Goal: Information Seeking & Learning: Find specific fact

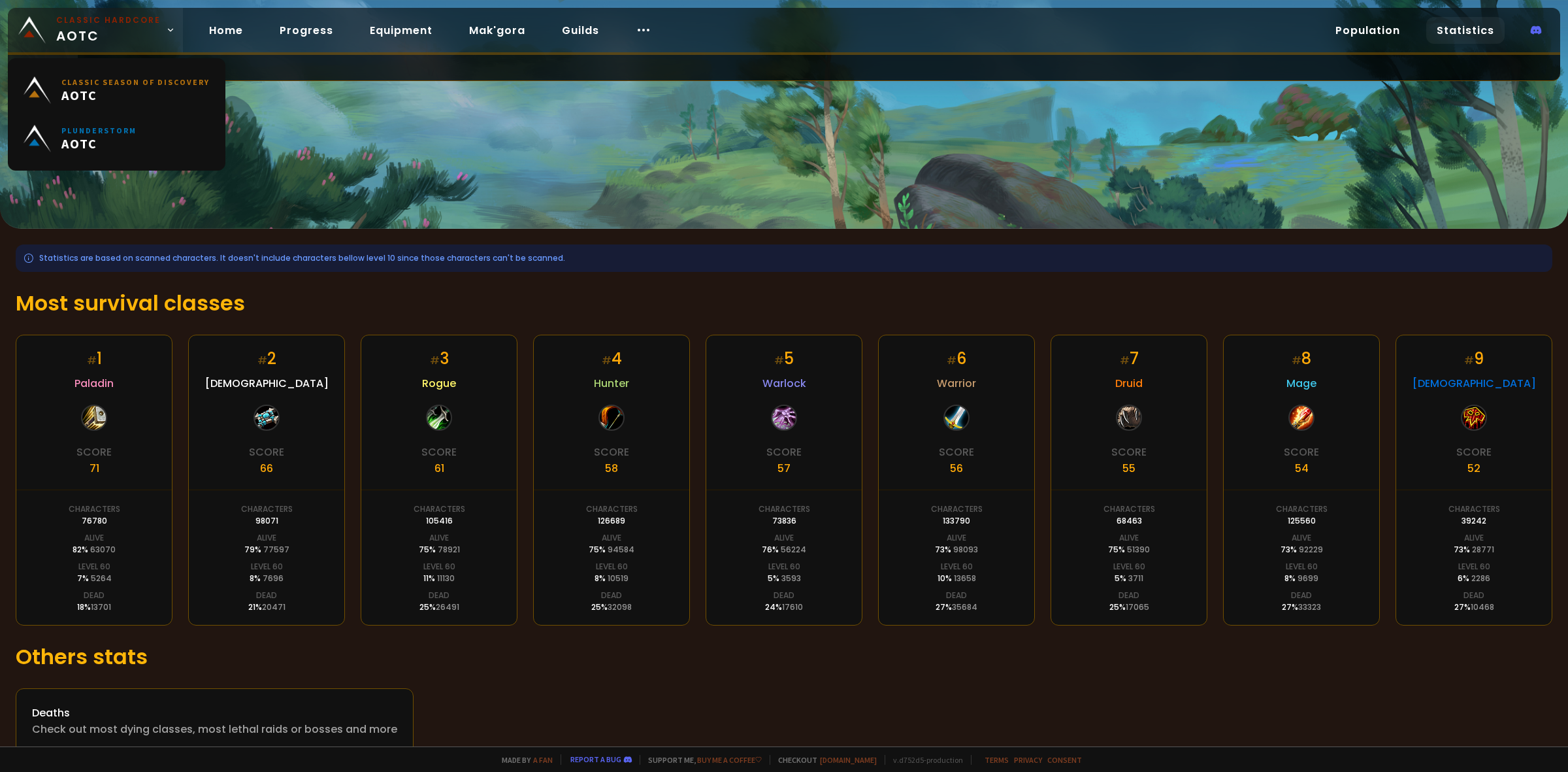
click at [93, 40] on span "Classic Hardcore AOTC" at bounding box center [108, 30] width 104 height 31
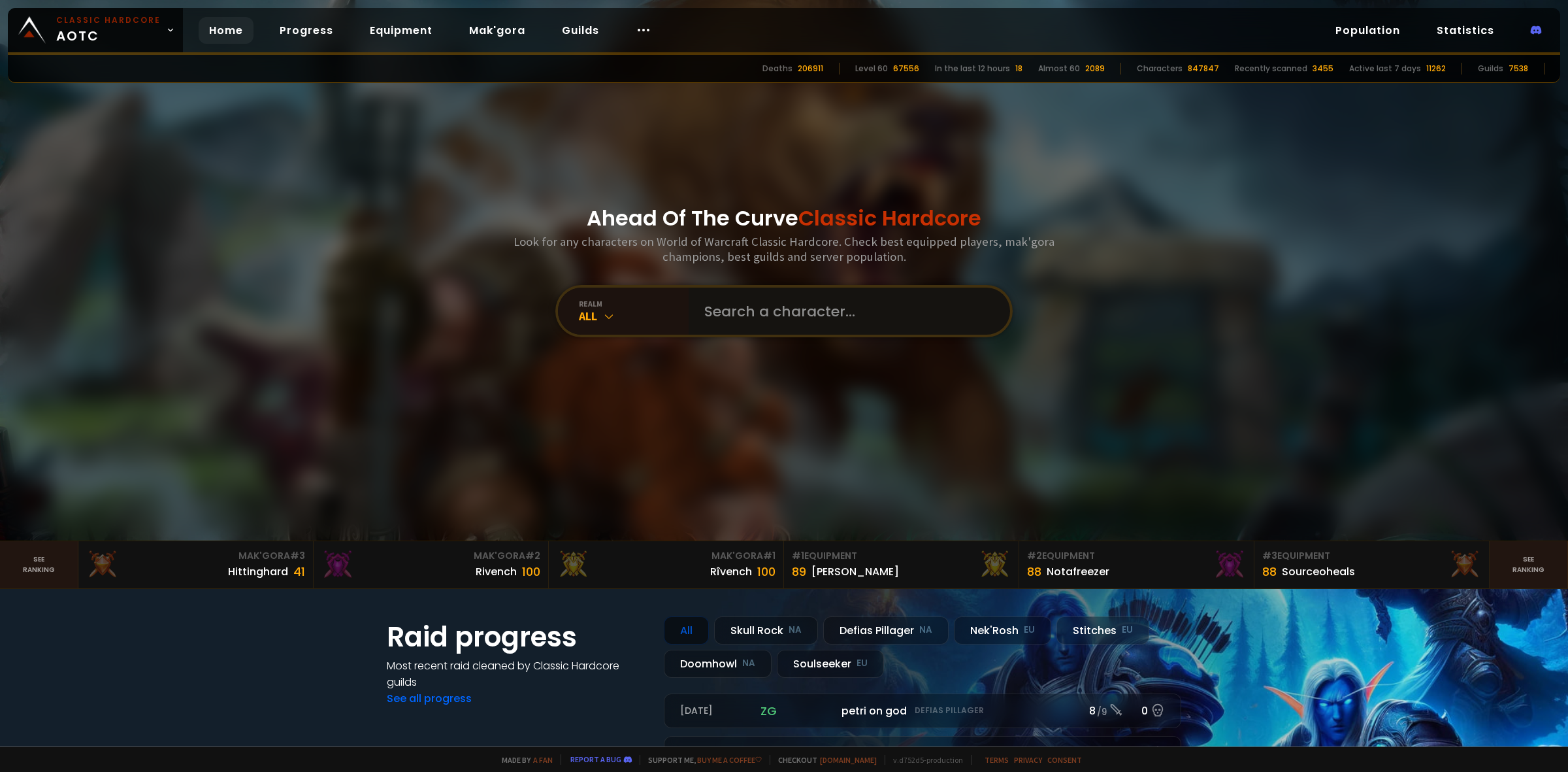
click at [723, 321] on input "text" at bounding box center [845, 311] width 298 height 47
type input "vetinari"
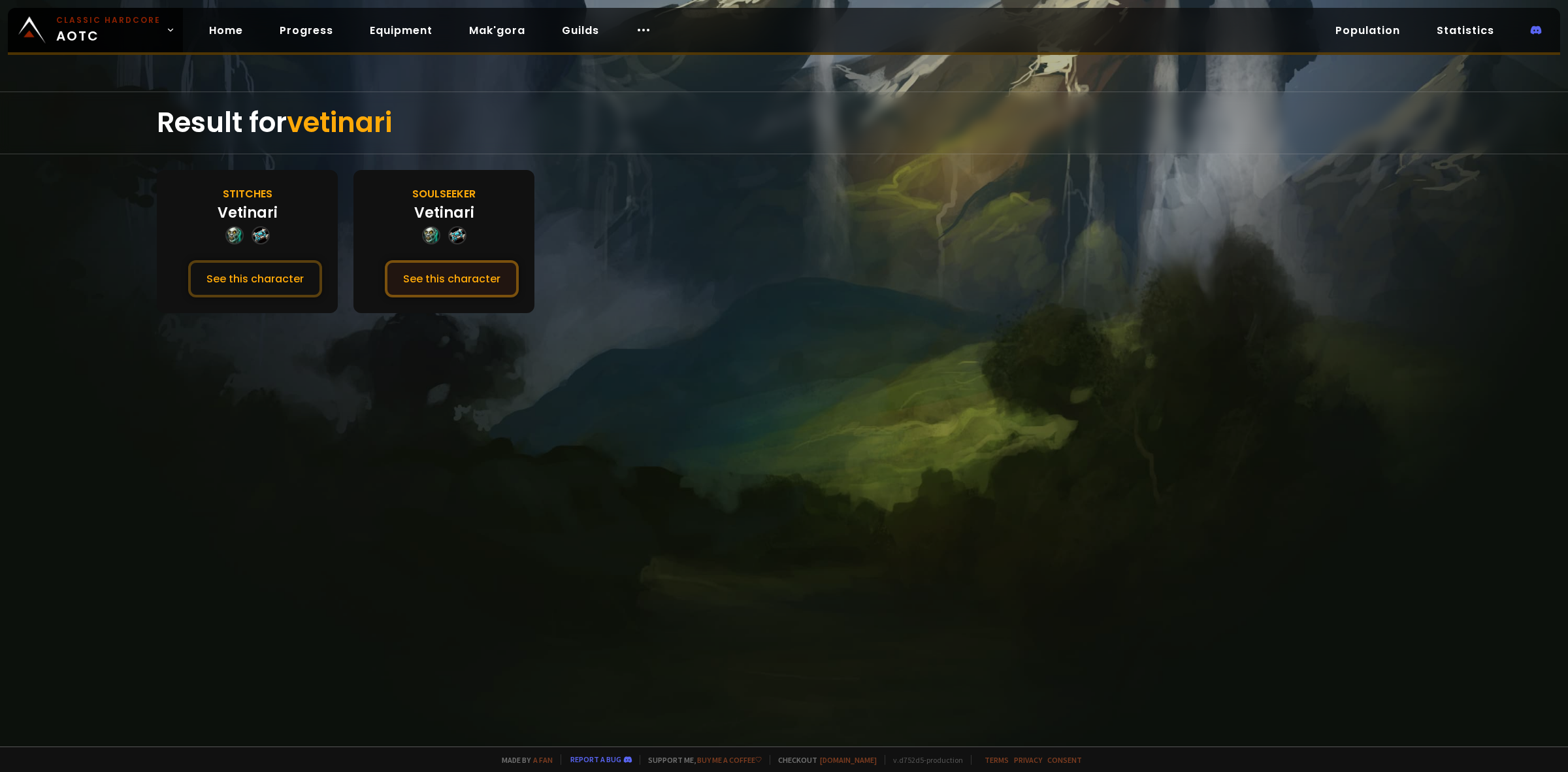
click at [423, 275] on button "See this character" at bounding box center [452, 278] width 134 height 37
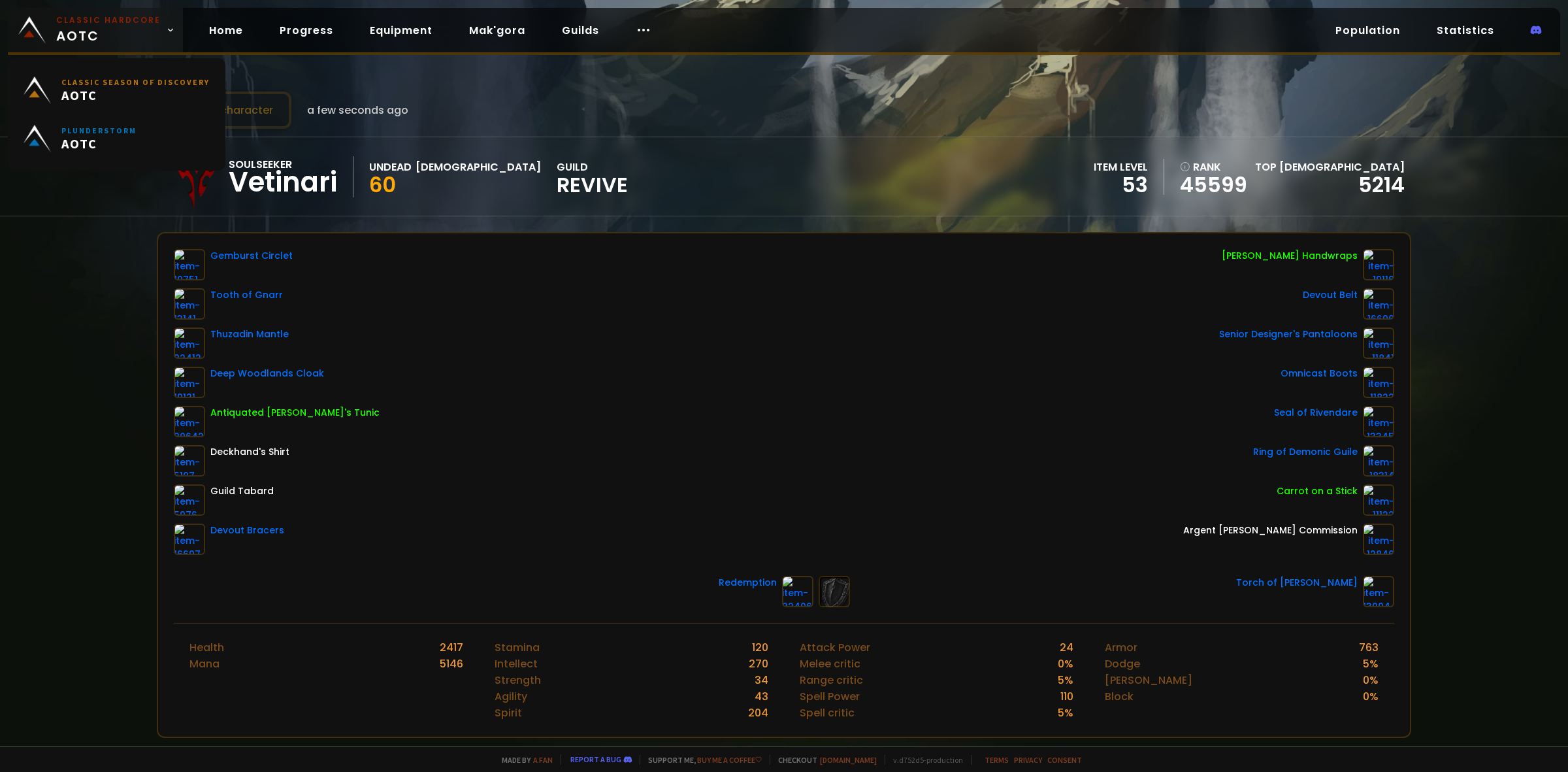
click at [90, 20] on small "Classic Hardcore" at bounding box center [108, 20] width 104 height 12
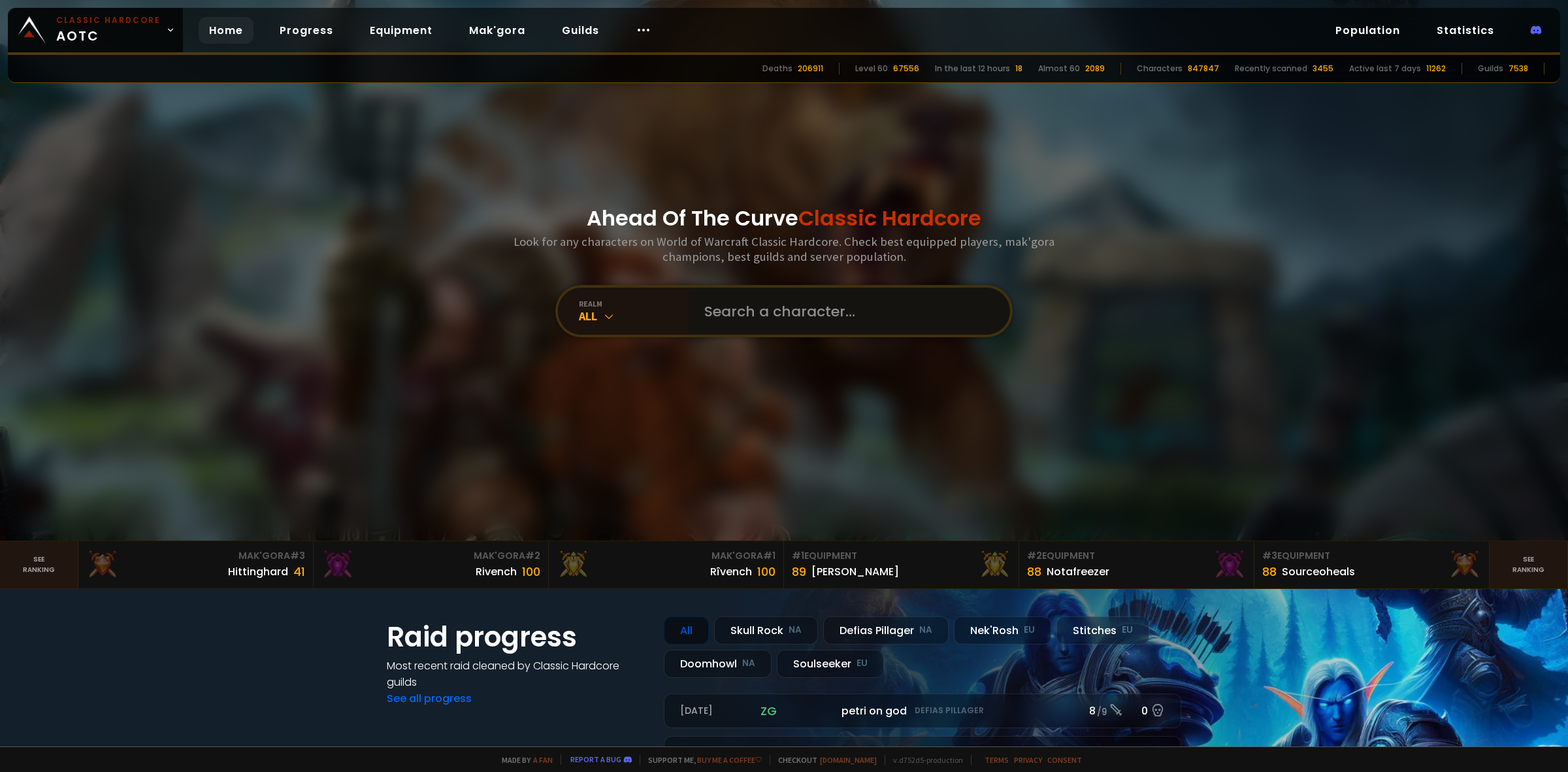
click at [756, 303] on input "text" at bounding box center [845, 311] width 298 height 47
paste input "Natethebait"
type input "Natethebait"
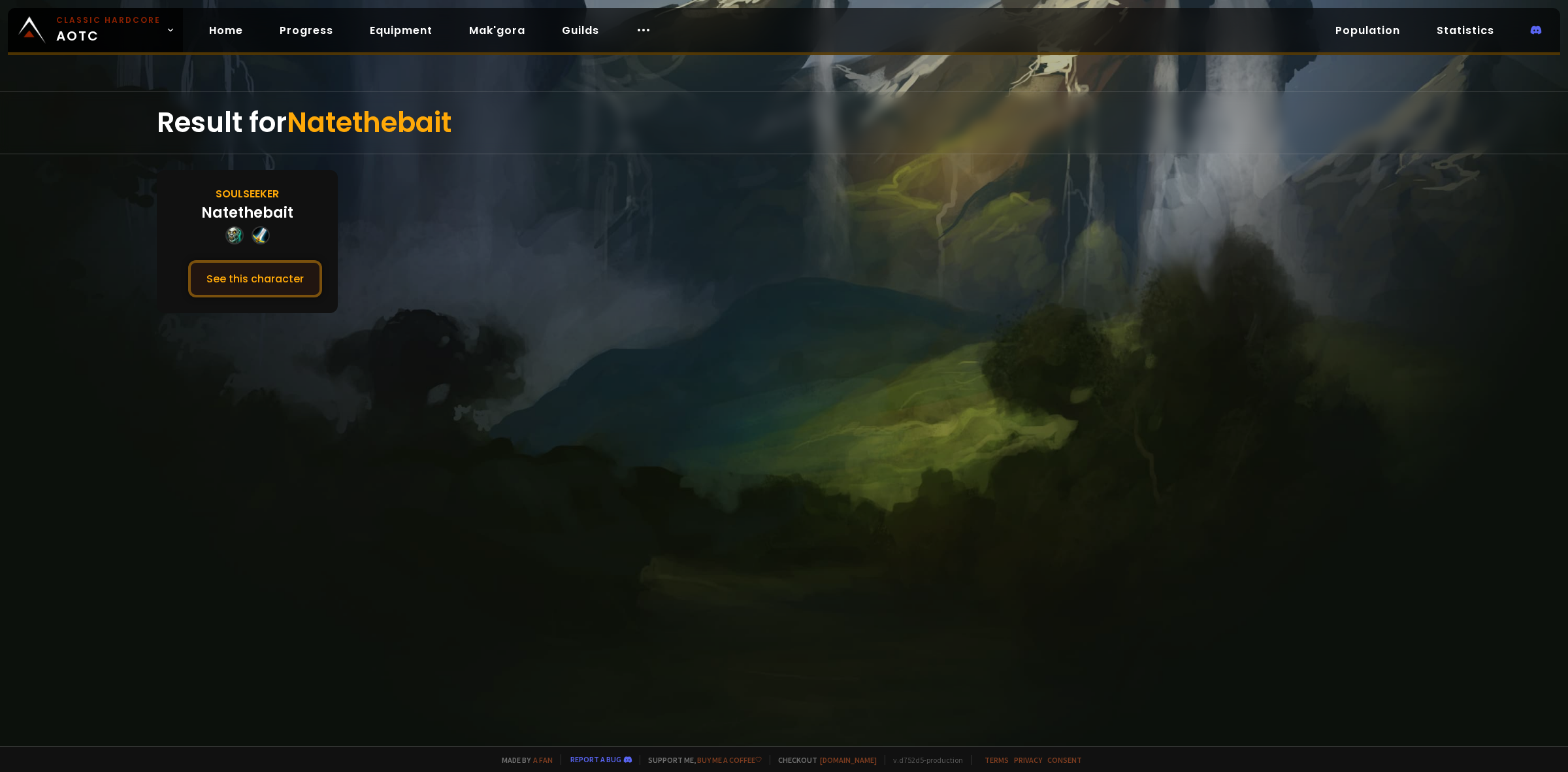
click at [236, 262] on button "See this character" at bounding box center [255, 278] width 134 height 37
